Goal: Information Seeking & Learning: Check status

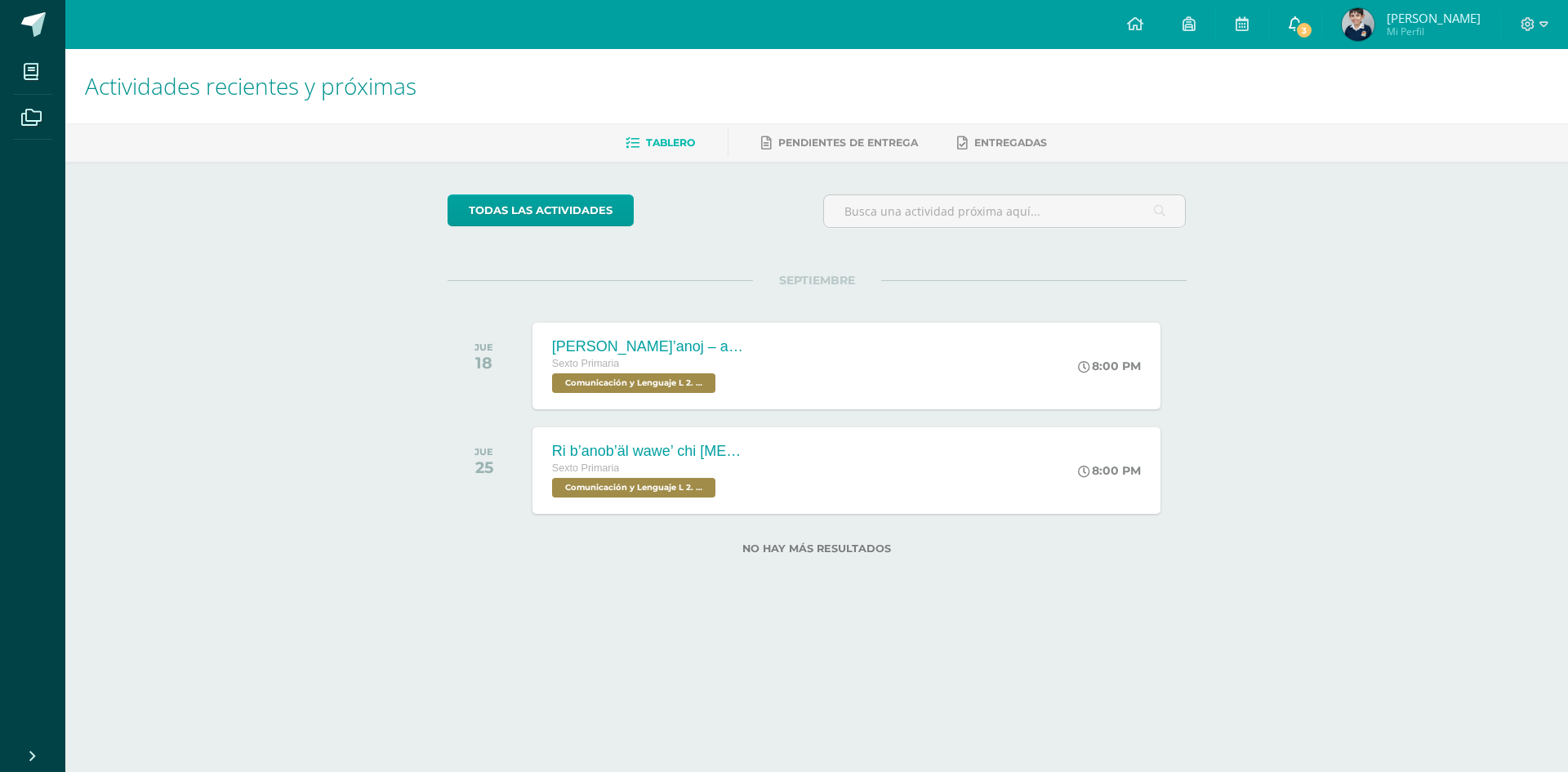
click at [1296, 27] on icon at bounding box center [1295, 24] width 13 height 15
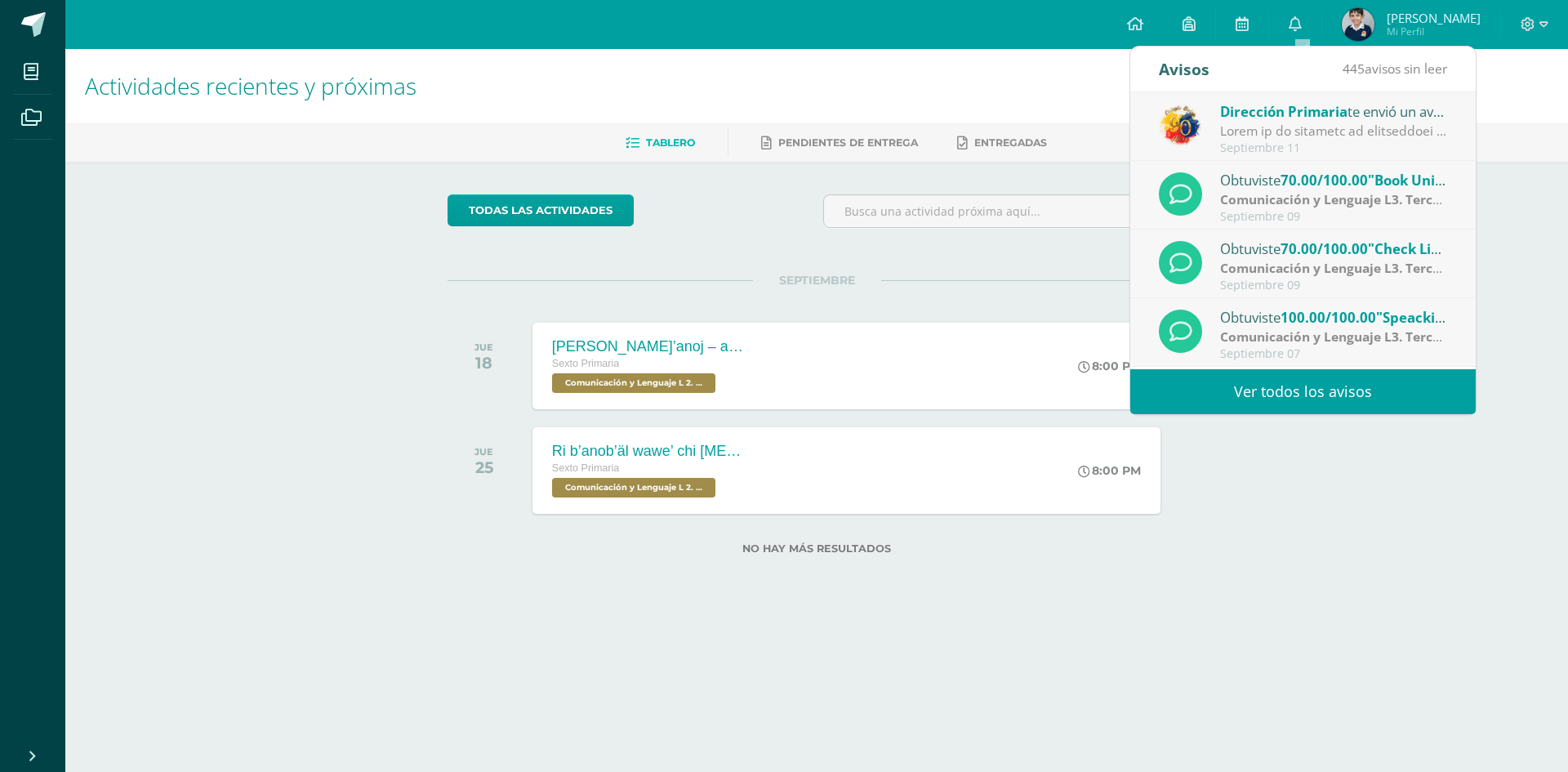
click at [1277, 139] on div at bounding box center [1334, 131] width 227 height 19
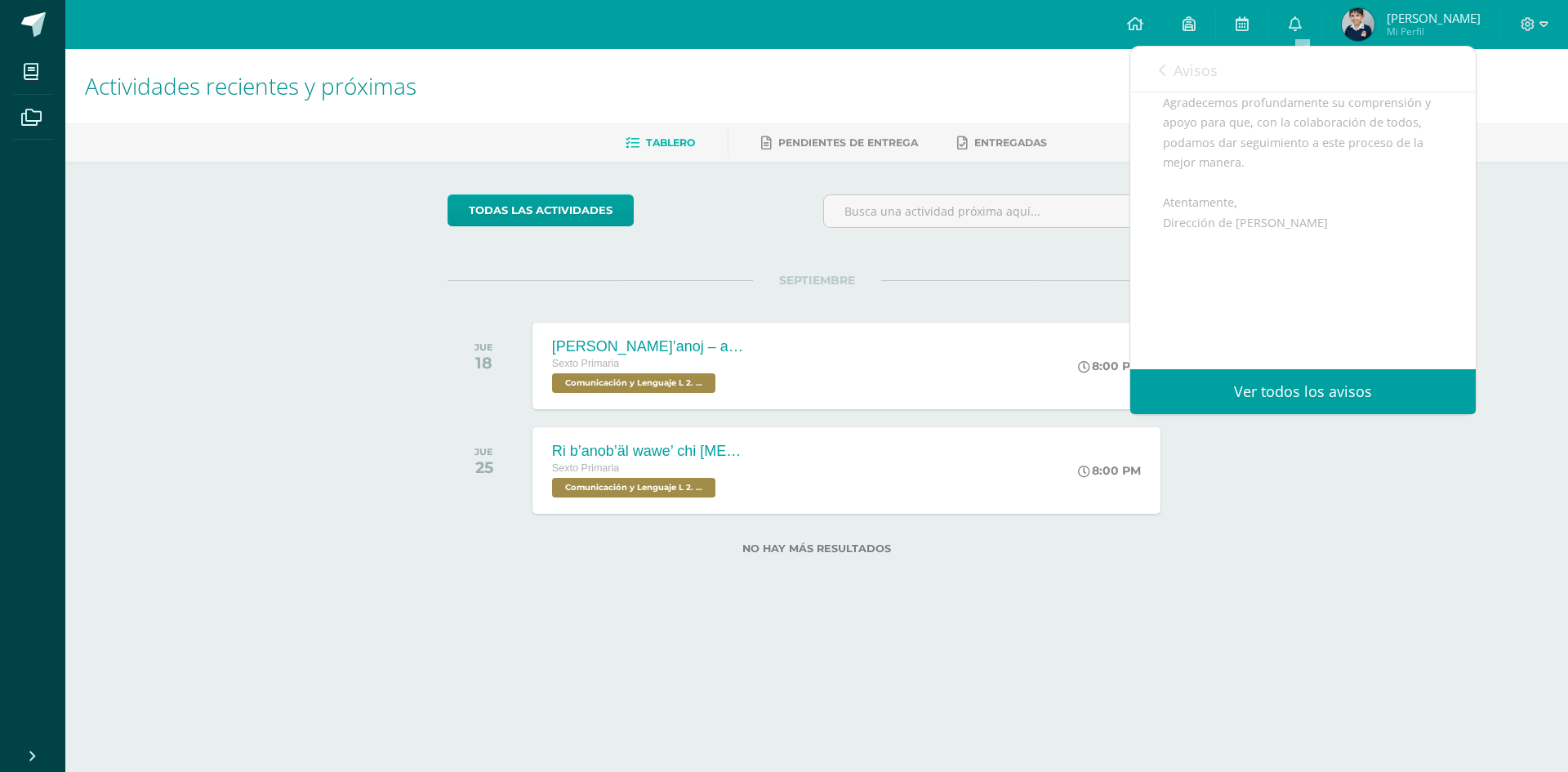
scroll to position [707, 0]
click at [1309, 27] on link "0" at bounding box center [1295, 24] width 52 height 49
click at [1176, 74] on span "Avisos" at bounding box center [1196, 70] width 44 height 20
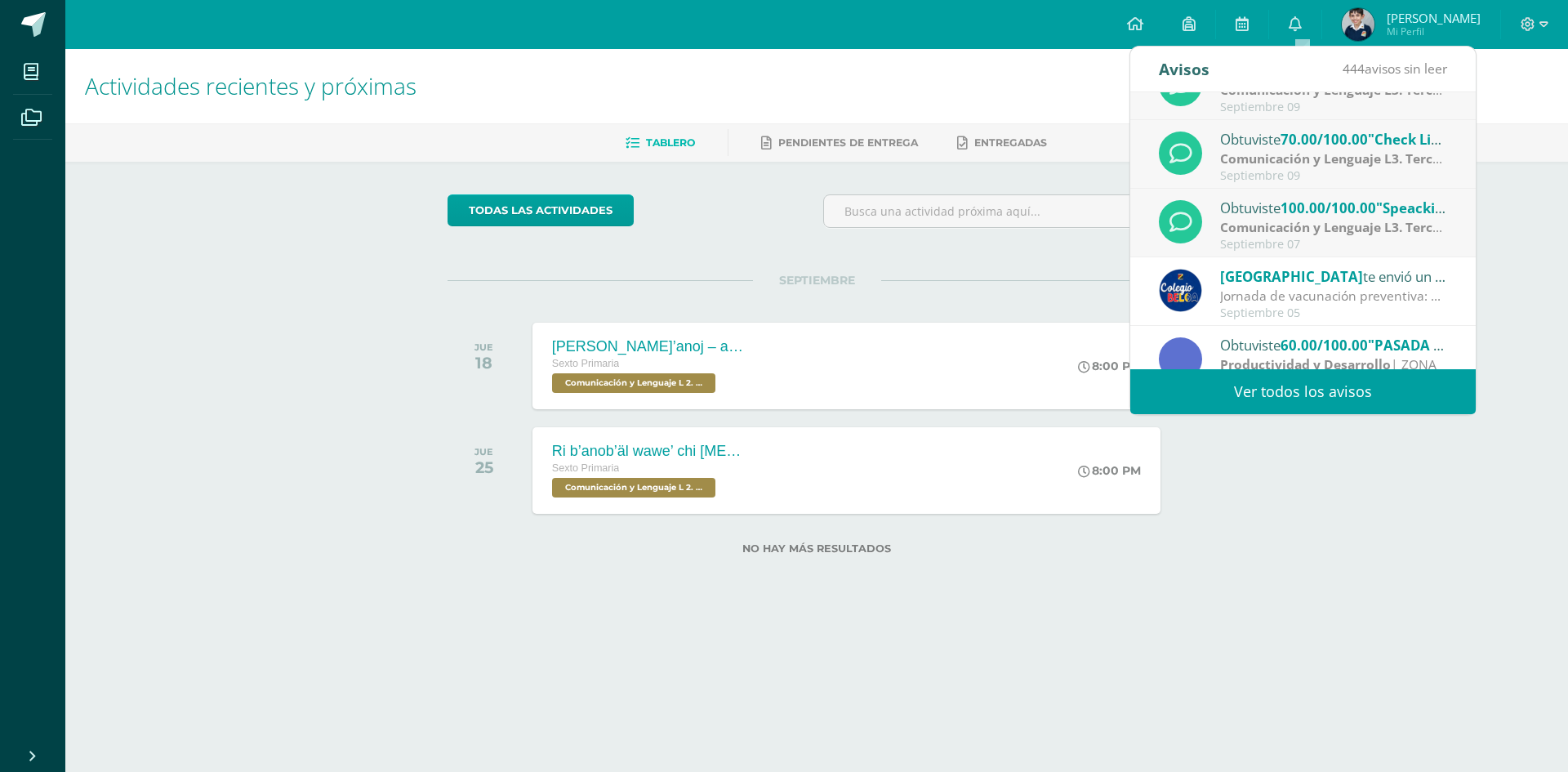
scroll to position [82, 0]
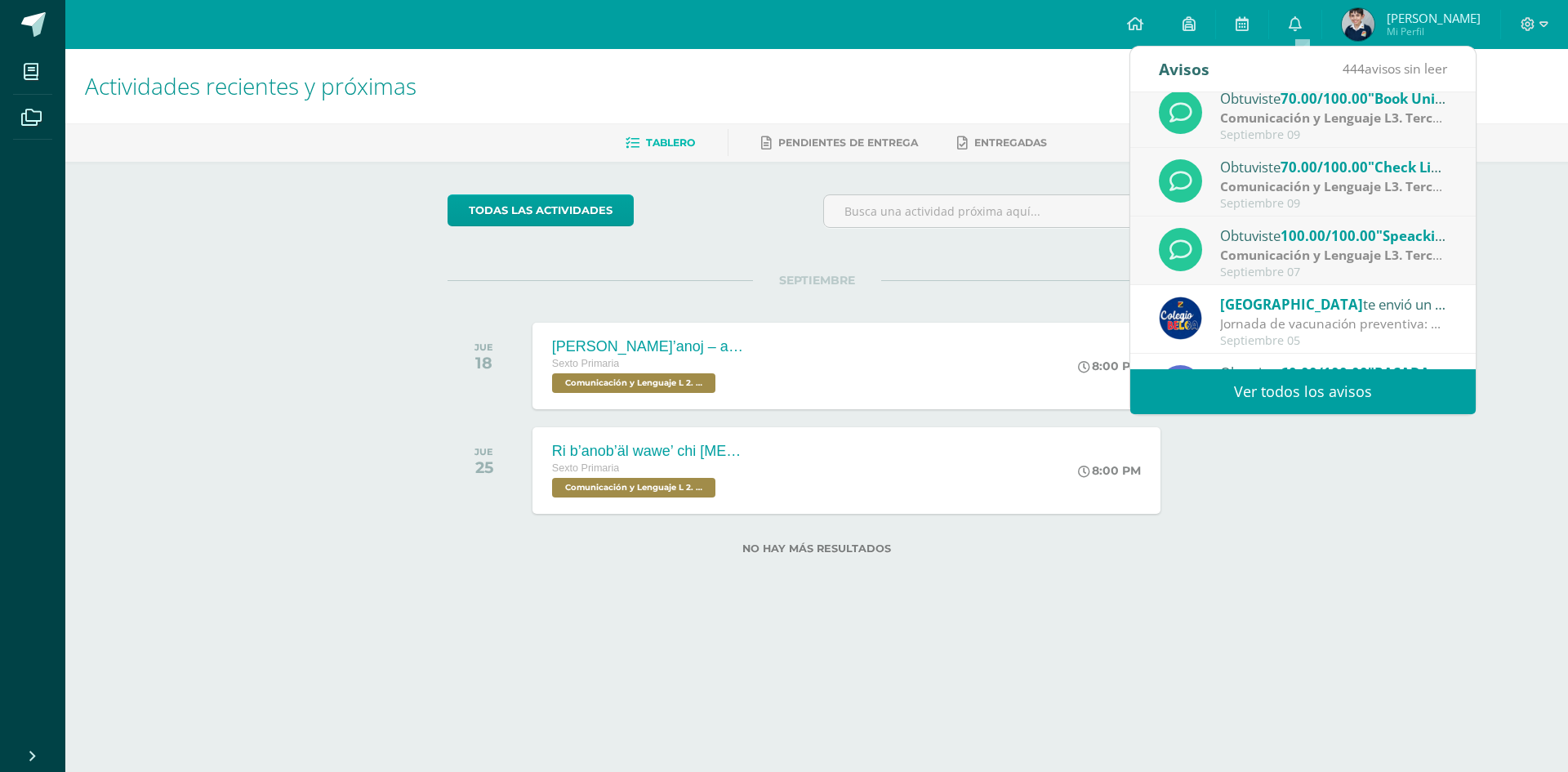
click at [1312, 247] on strong "Comunicación y Lenguaje L3. Tercer Idioma" at bounding box center [1357, 254] width 273 height 18
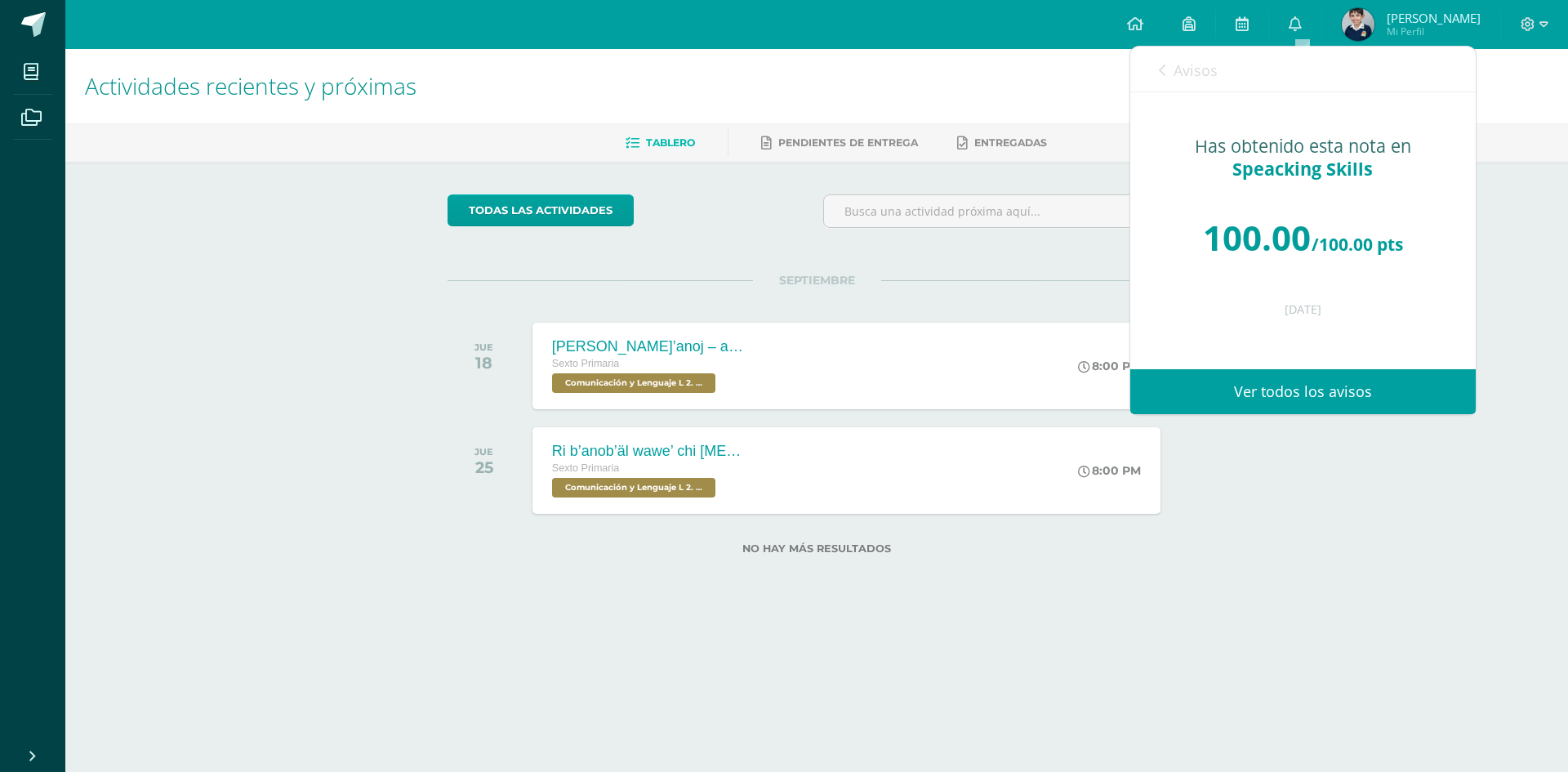
click at [1161, 74] on icon at bounding box center [1162, 70] width 7 height 13
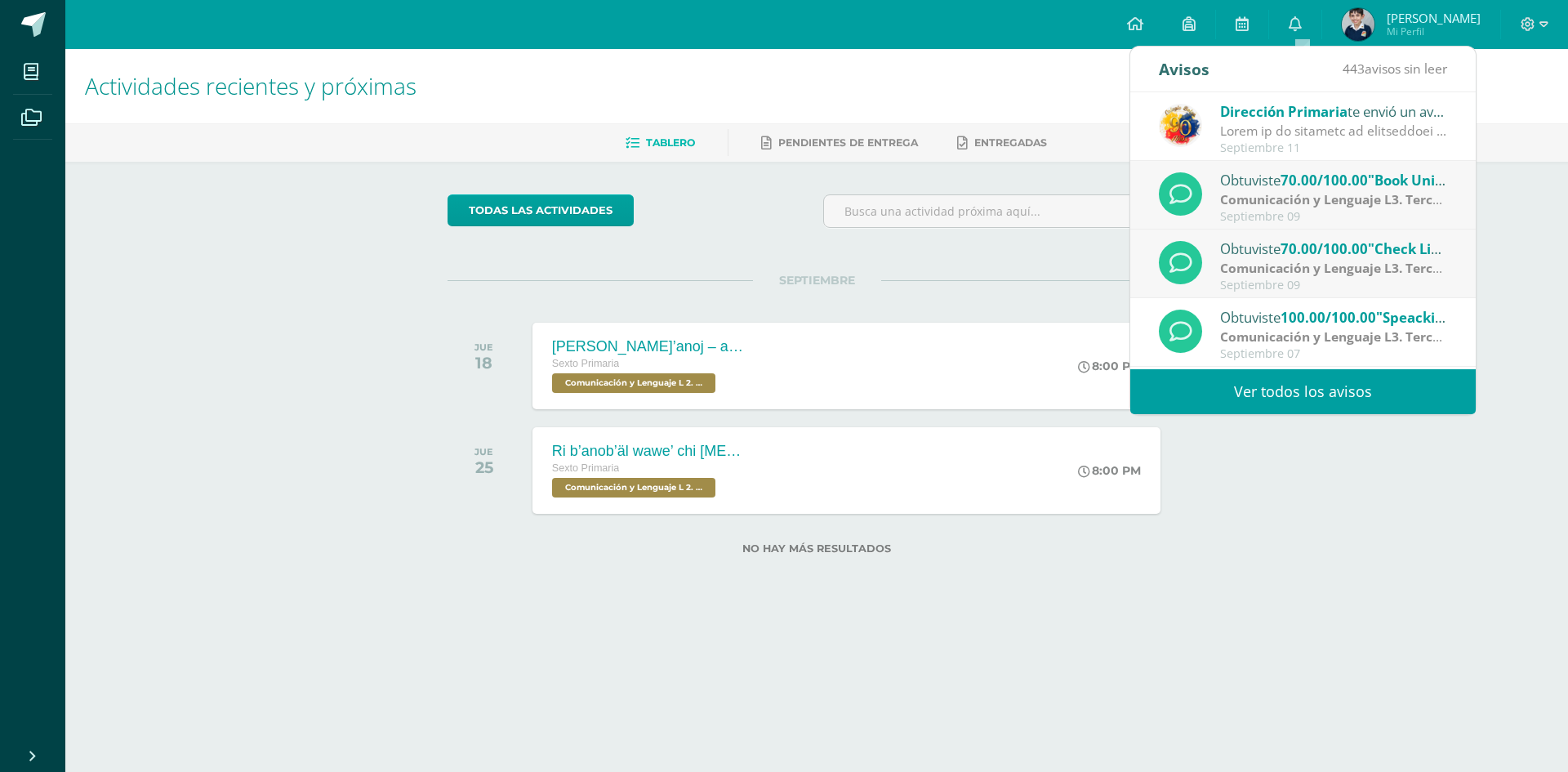
click at [1327, 244] on span "70.00/100.00" at bounding box center [1324, 249] width 88 height 19
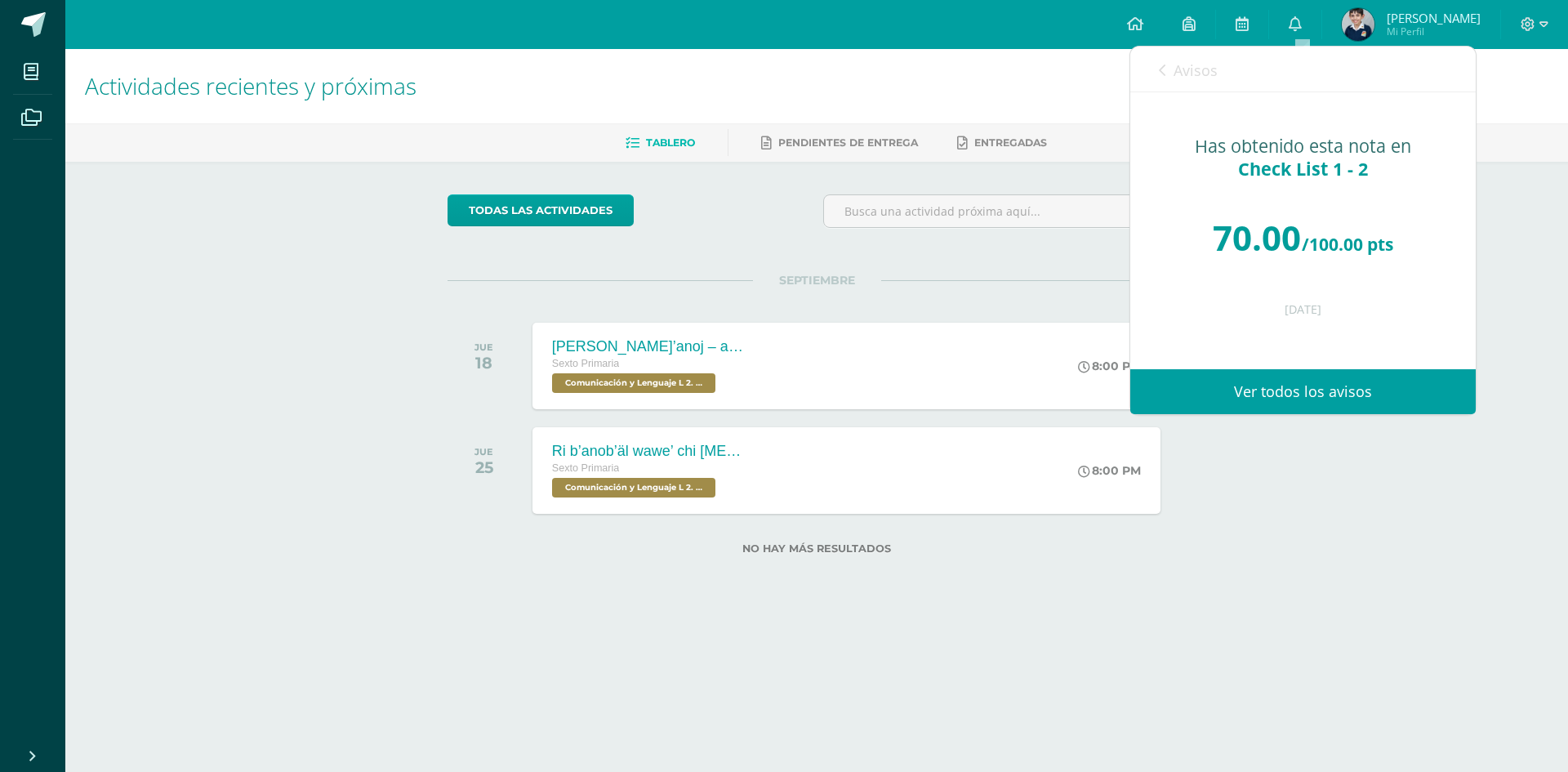
drag, startPoint x: 1164, startPoint y: 63, endPoint x: 1186, endPoint y: 73, distance: 24.2
click at [1163, 63] on icon at bounding box center [1162, 70] width 7 height 13
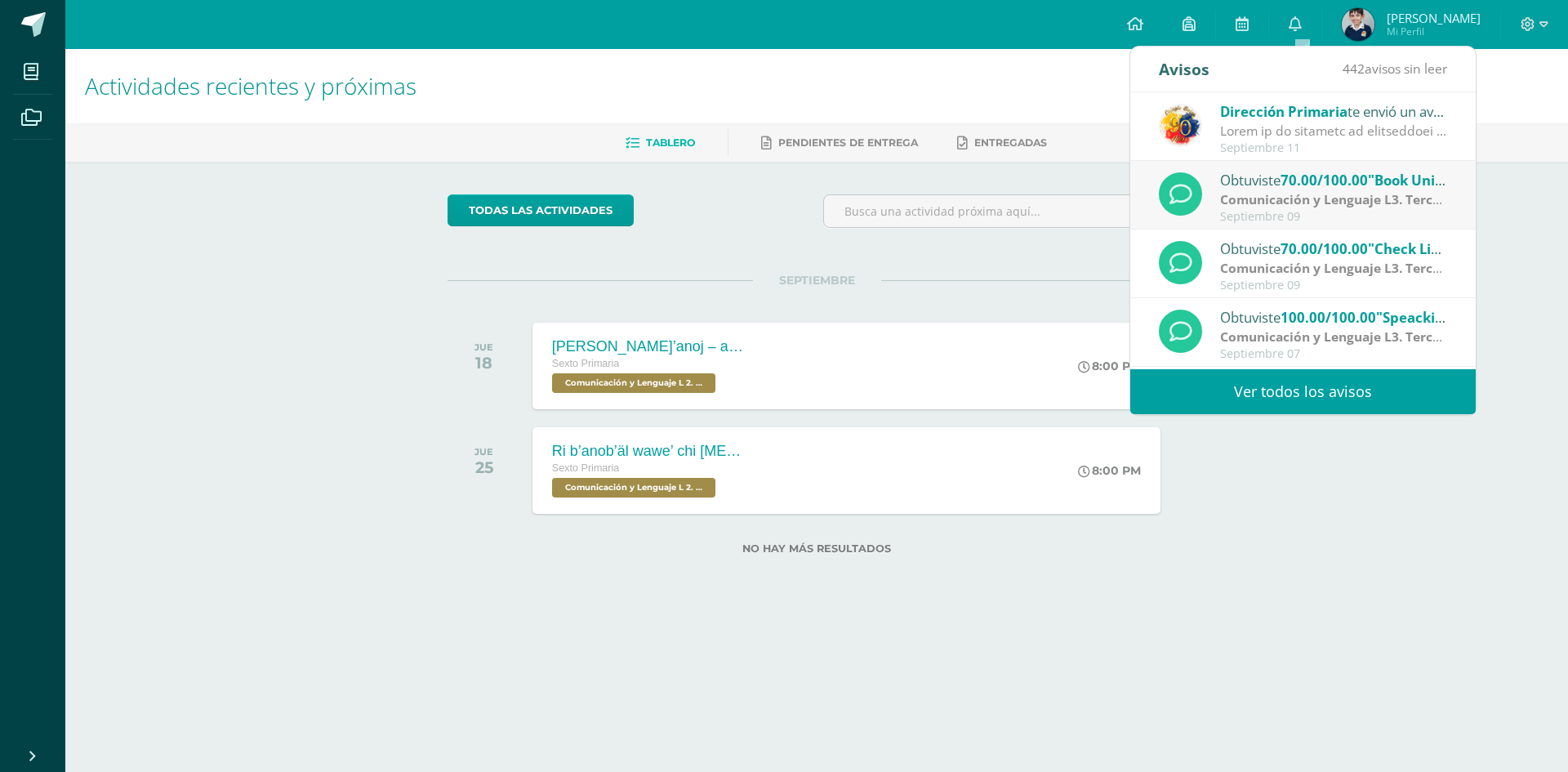
click at [1317, 188] on span "70.00/100.00" at bounding box center [1324, 180] width 88 height 19
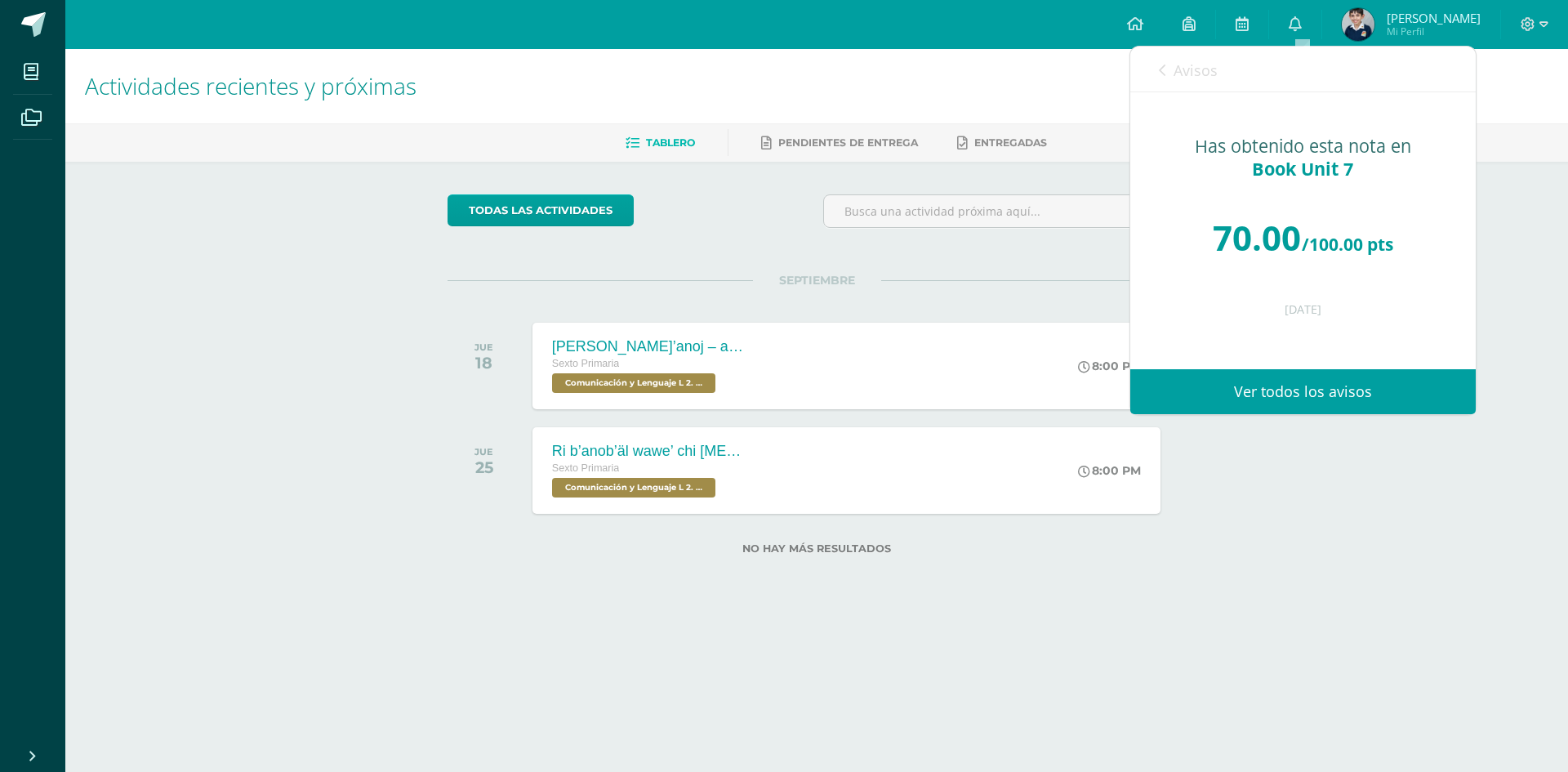
click at [1181, 70] on span "Avisos" at bounding box center [1196, 70] width 44 height 20
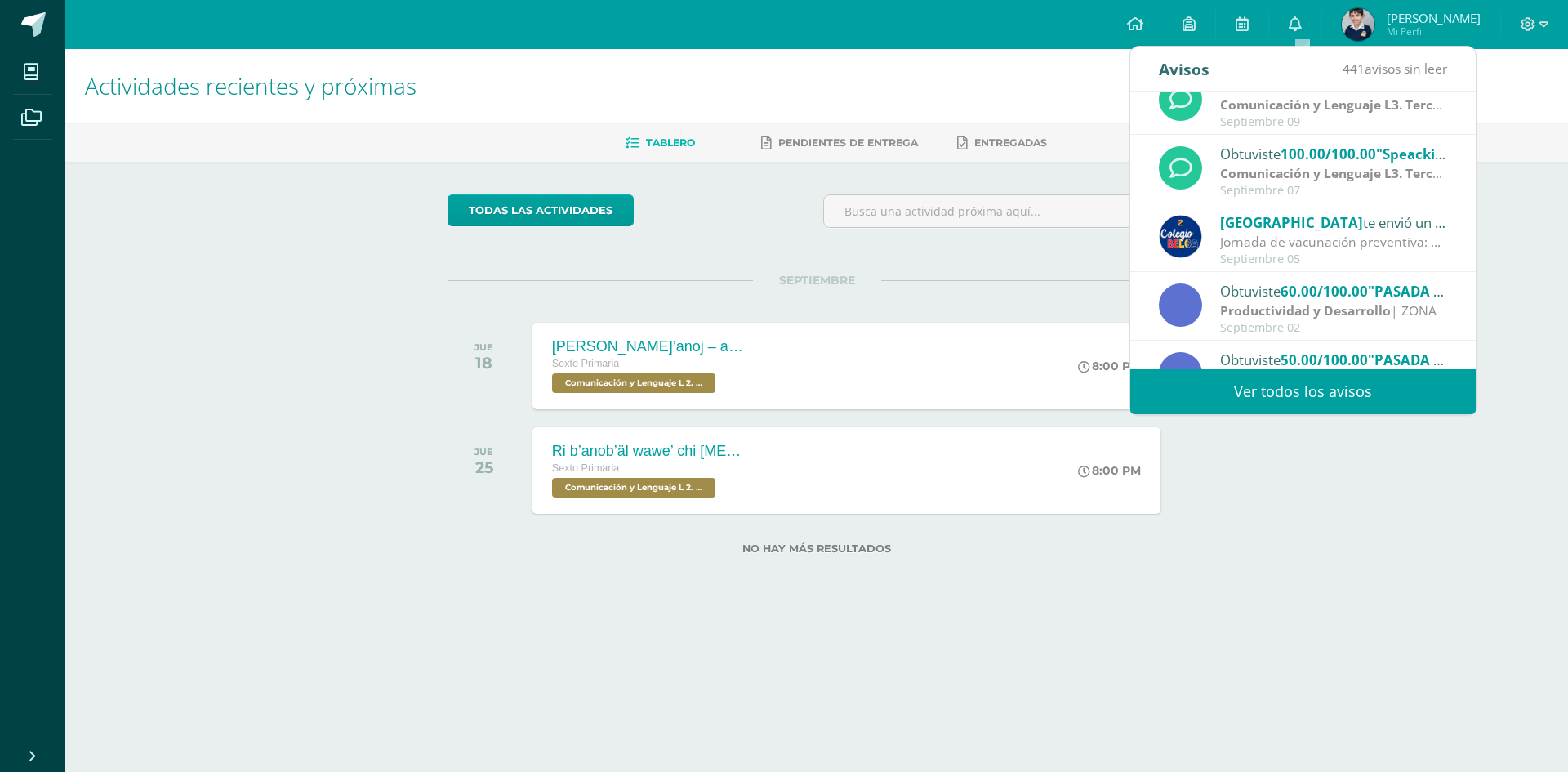
scroll to position [245, 0]
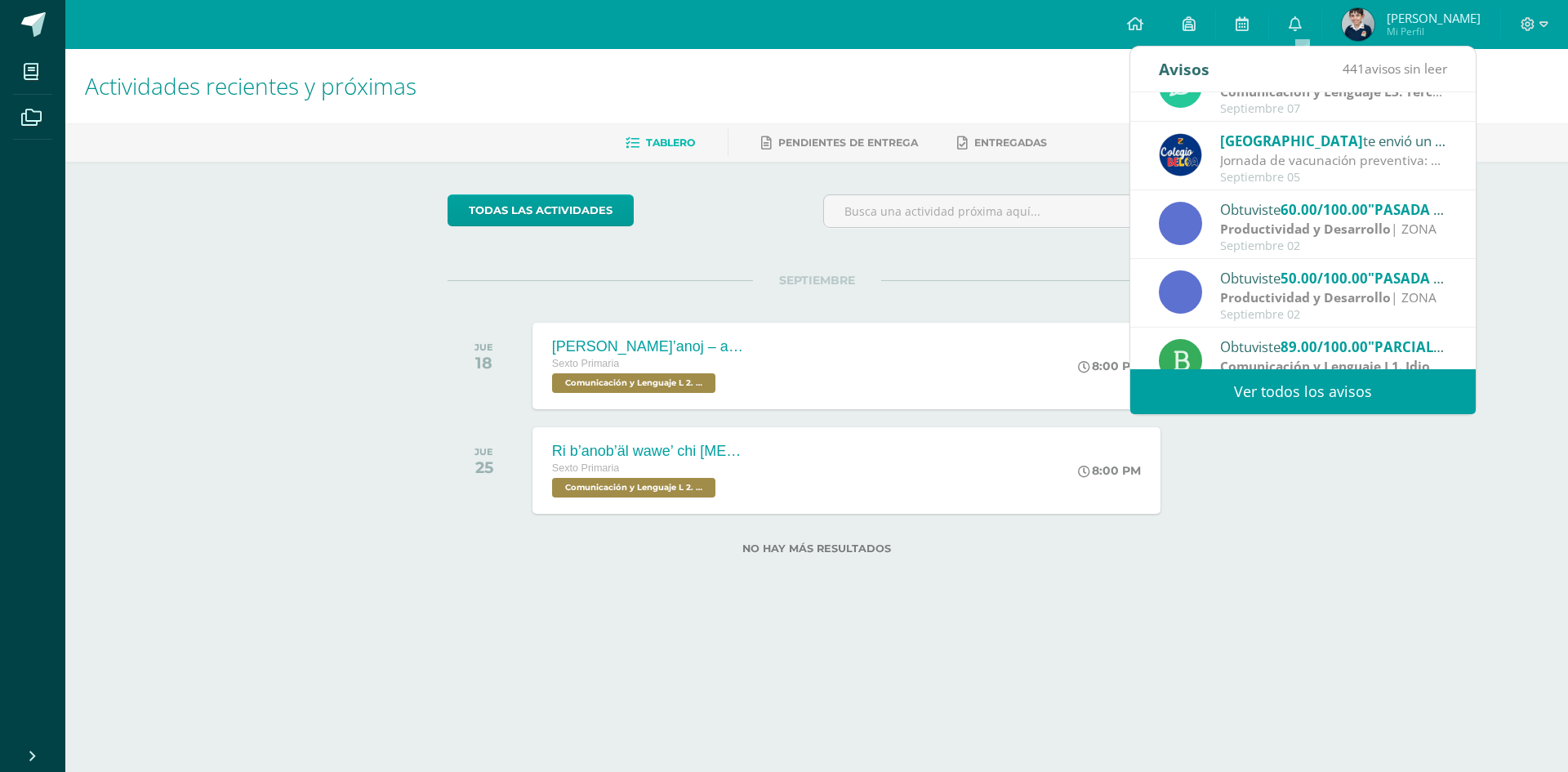
click at [1291, 492] on div "Actividades recientes y próximas Tablero Pendientes de entrega Entregadas todas…" at bounding box center [817, 328] width 1503 height 558
